Goal: Go to known website: Go to known website

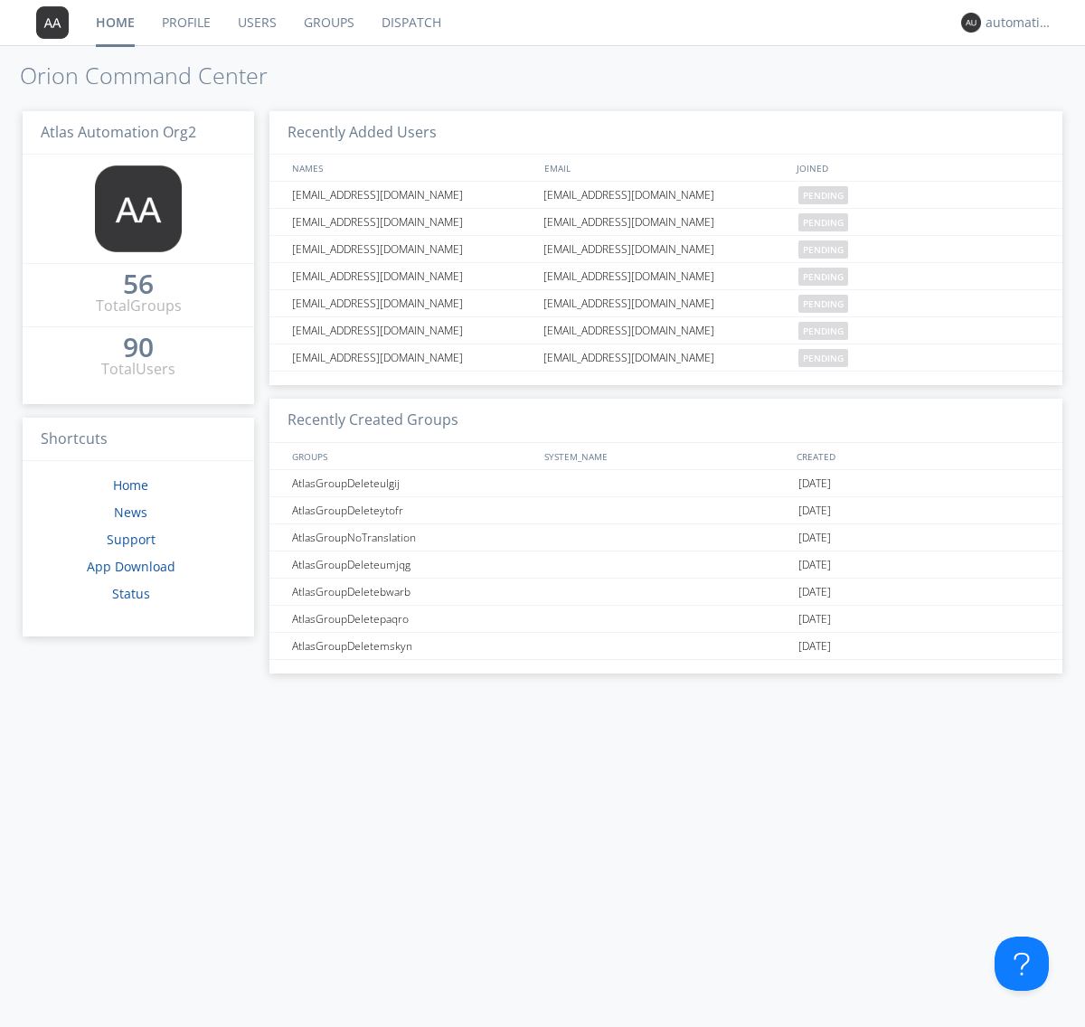
click at [410, 23] on link "Dispatch" at bounding box center [411, 22] width 87 height 45
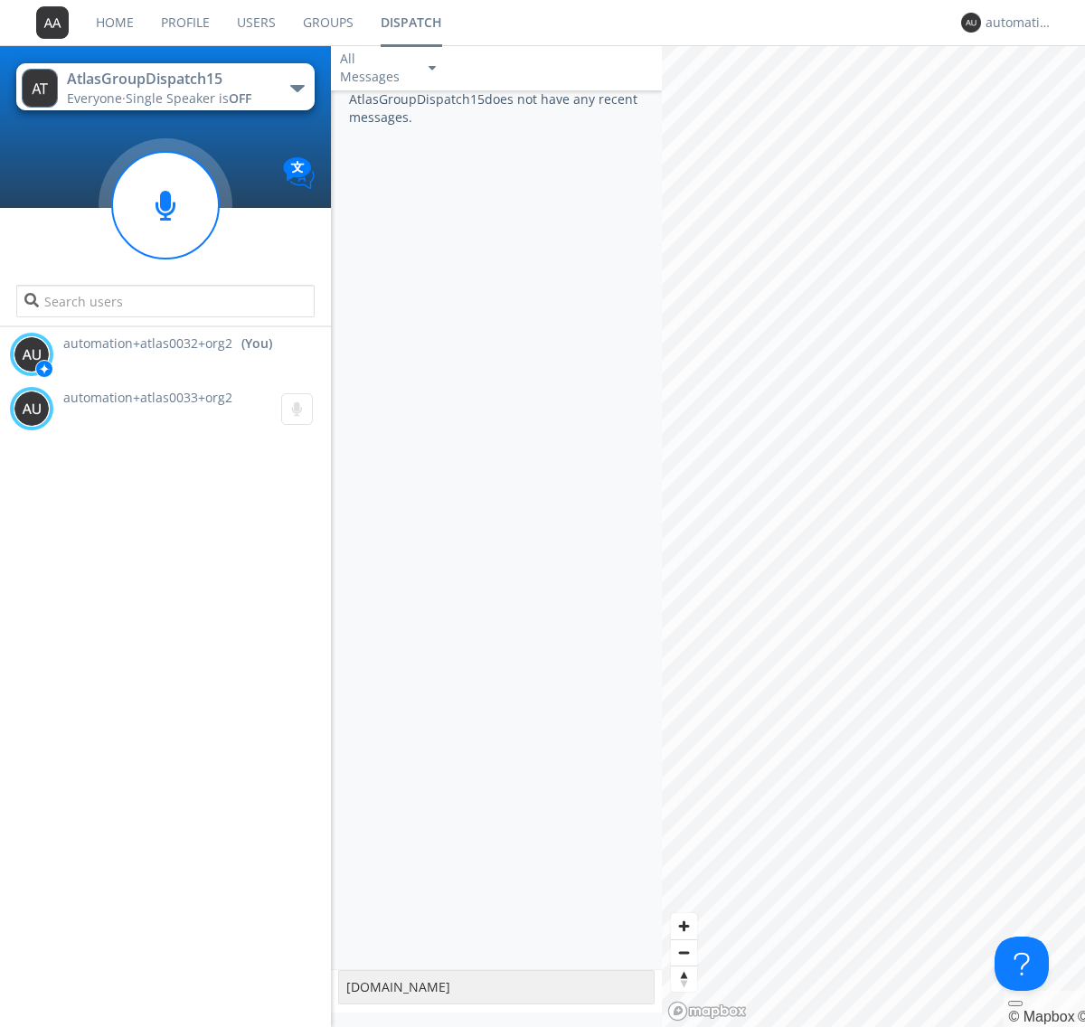
type textarea "[DOMAIN_NAME]"
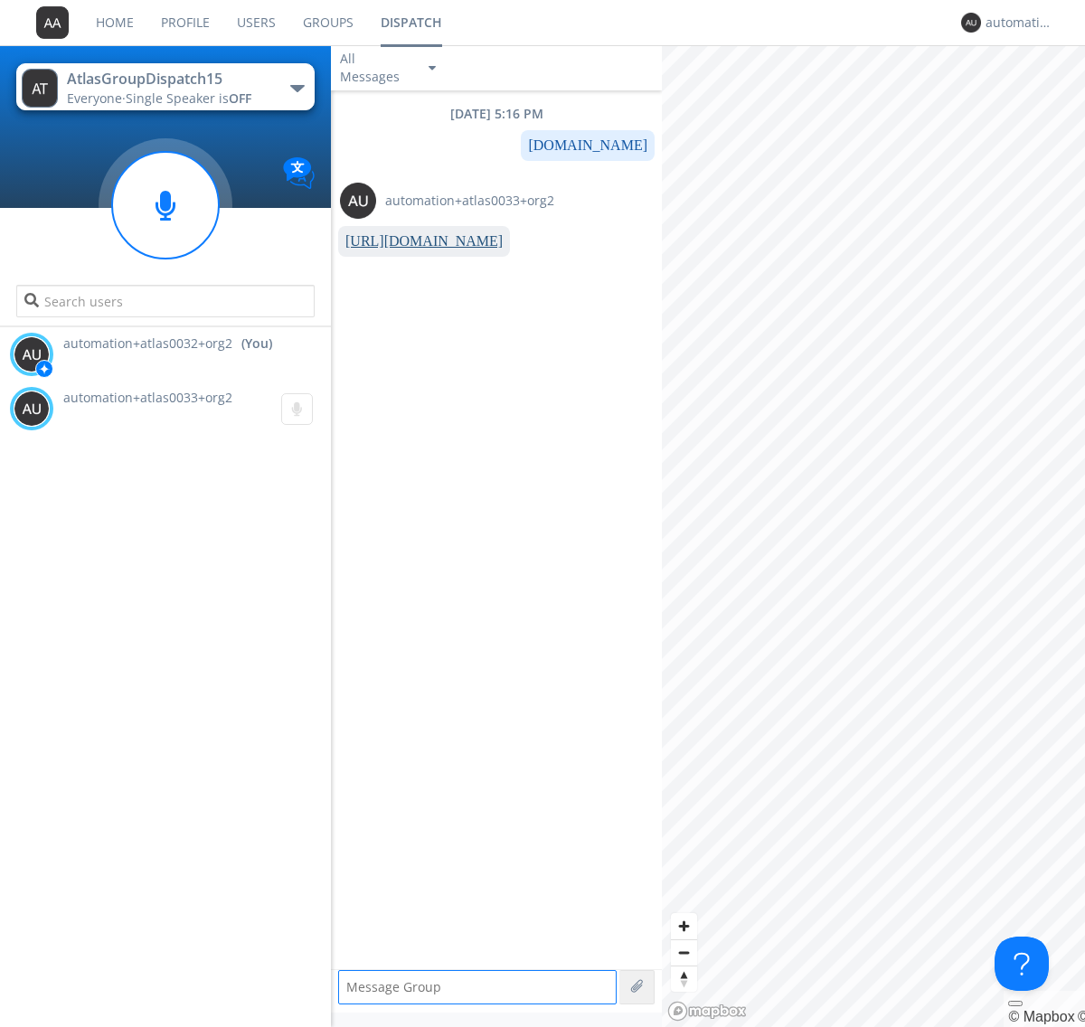
click at [417, 241] on link "[URL][DOMAIN_NAME]" at bounding box center [423, 240] width 157 height 15
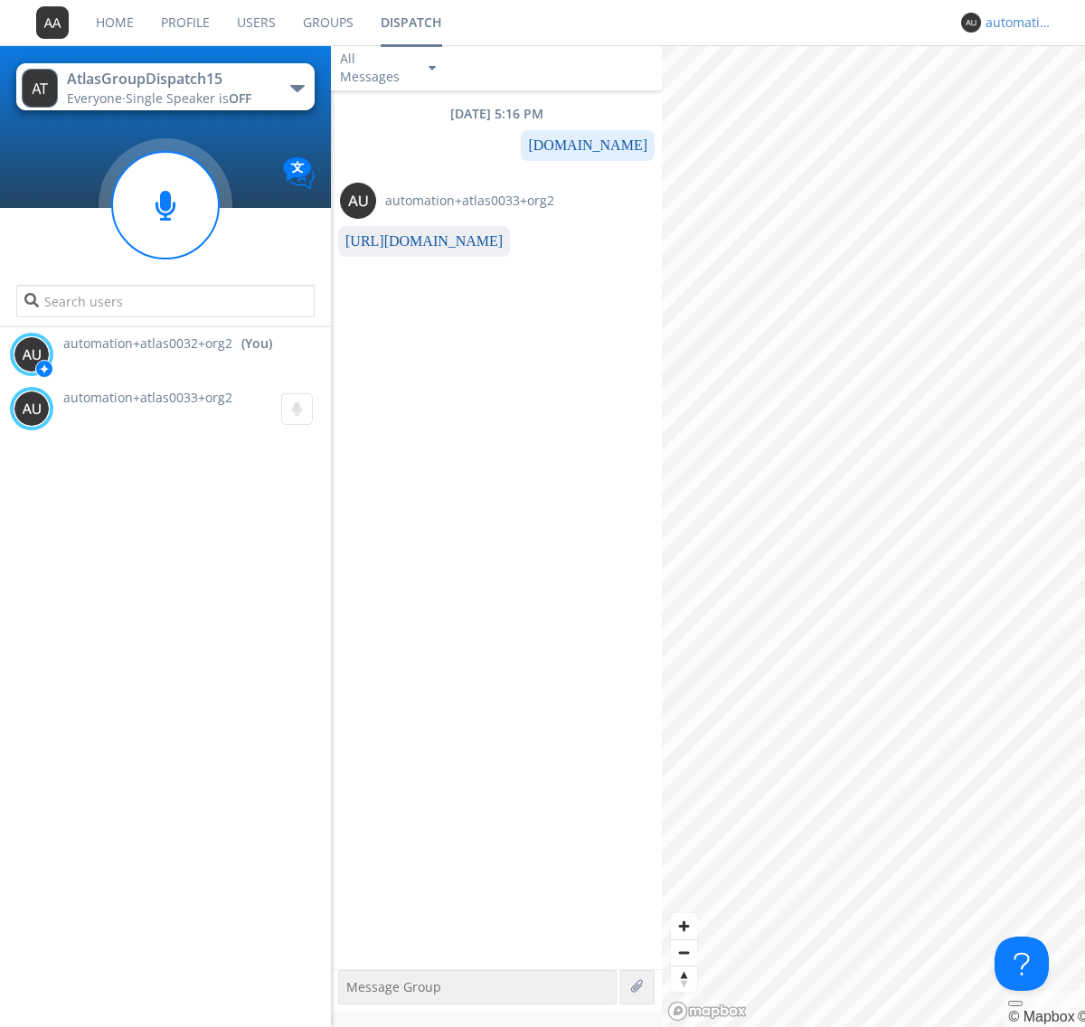
click at [1014, 23] on div "automation+atlas0032+org2" at bounding box center [1019, 23] width 68 height 18
